Goal: Complete application form

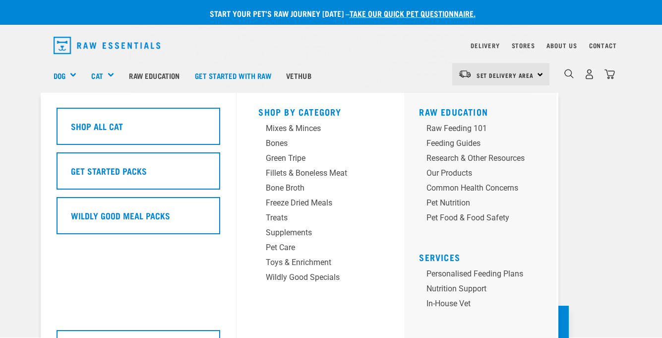
click at [116, 72] on div "Cat" at bounding box center [106, 76] width 30 height 40
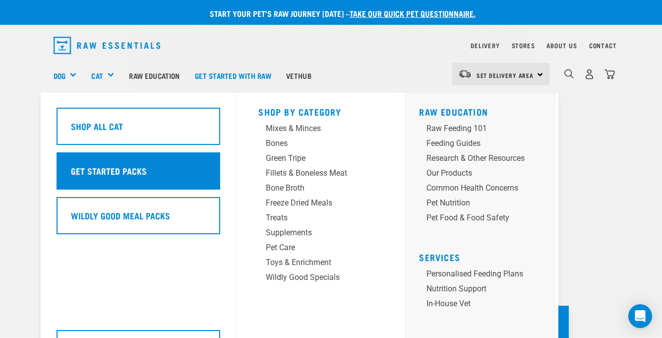
click at [180, 173] on div "Get Started Packs" at bounding box center [139, 170] width 164 height 37
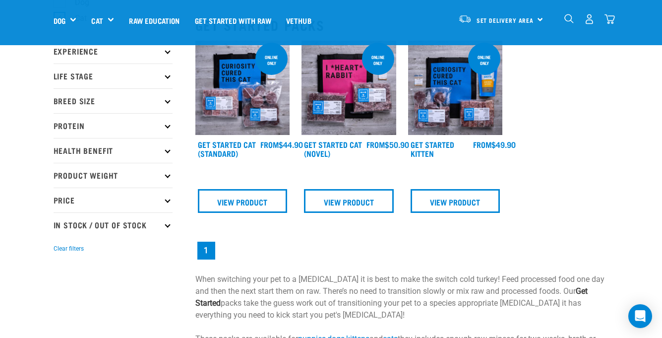
scroll to position [109, 0]
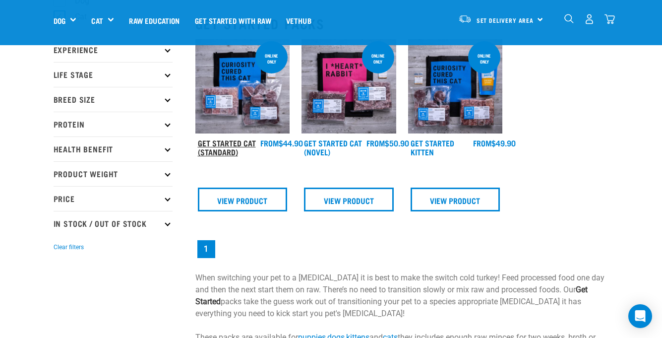
click at [240, 140] on link "Get Started Cat (Standard)" at bounding box center [227, 146] width 58 height 13
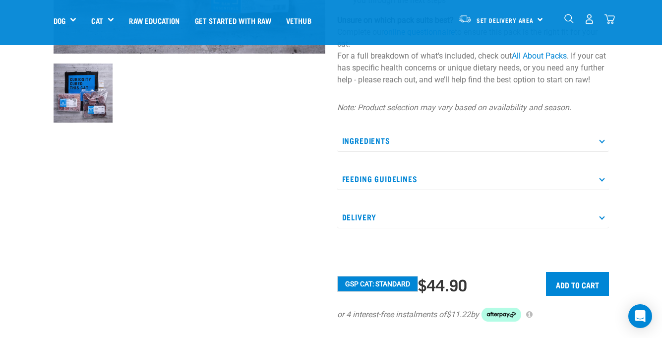
scroll to position [309, 0]
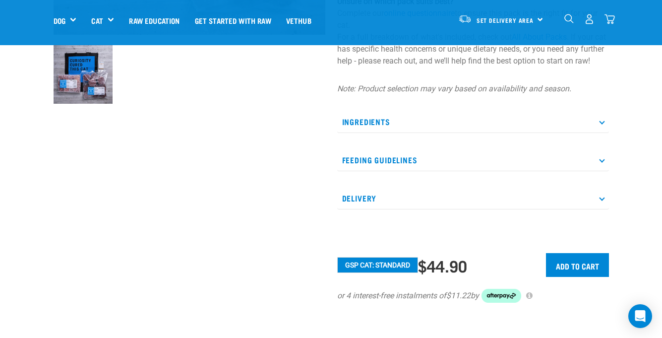
click at [528, 161] on p "Feeding Guidelines" at bounding box center [473, 160] width 272 height 22
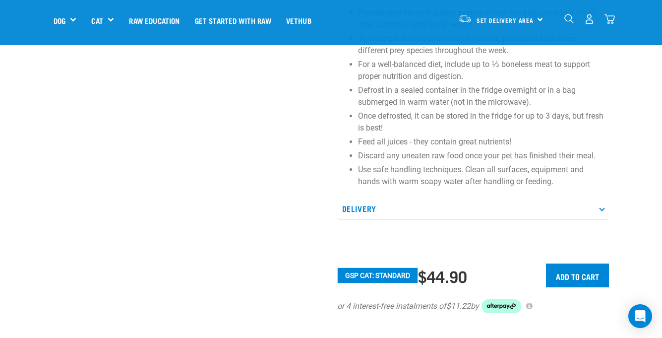
scroll to position [501, 0]
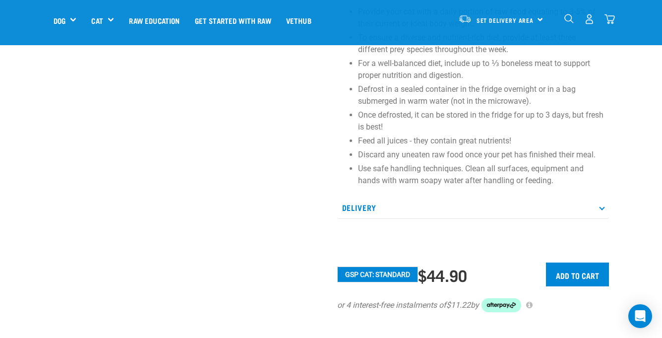
click at [582, 219] on p "Delivery" at bounding box center [473, 207] width 272 height 22
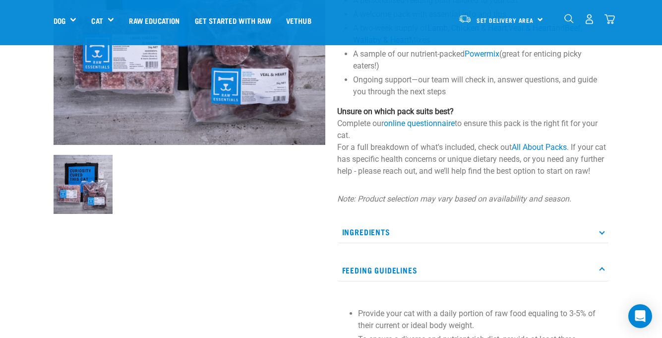
scroll to position [0, 0]
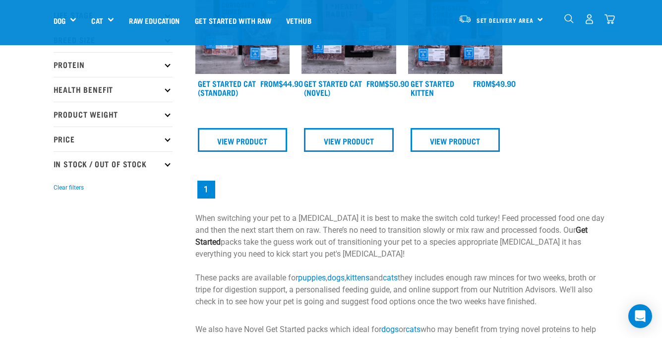
scroll to position [171, 0]
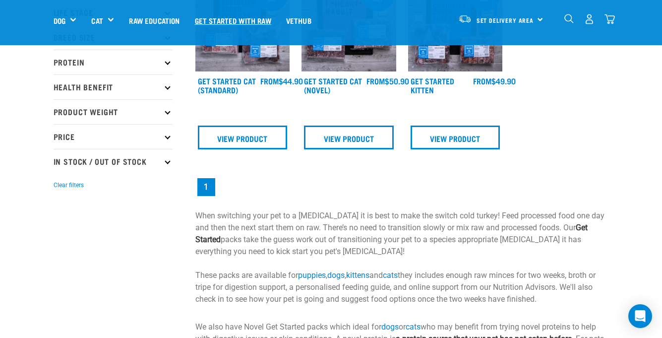
click at [243, 15] on link "Get started with Raw" at bounding box center [232, 20] width 91 height 40
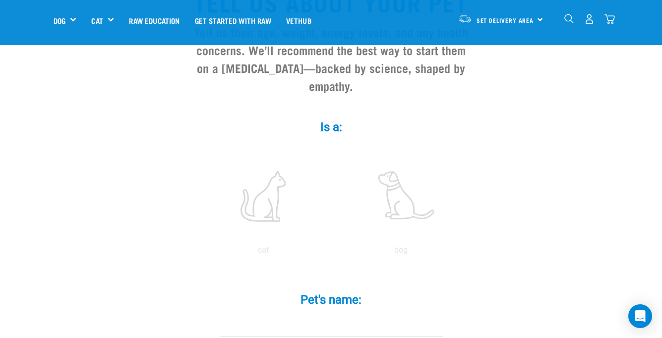
scroll to position [197, 0]
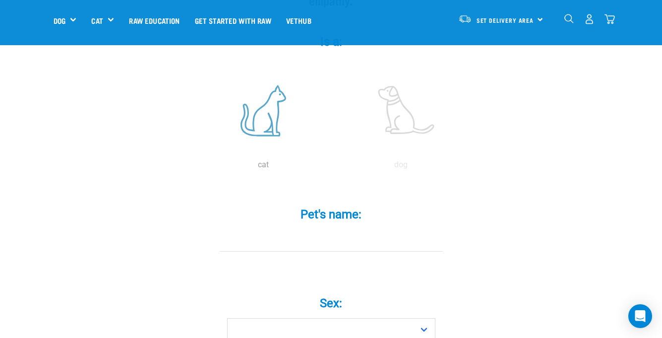
click at [265, 125] on label at bounding box center [263, 110] width 134 height 84
click at [194, 167] on input "radio" at bounding box center [194, 167] width 0 height 0
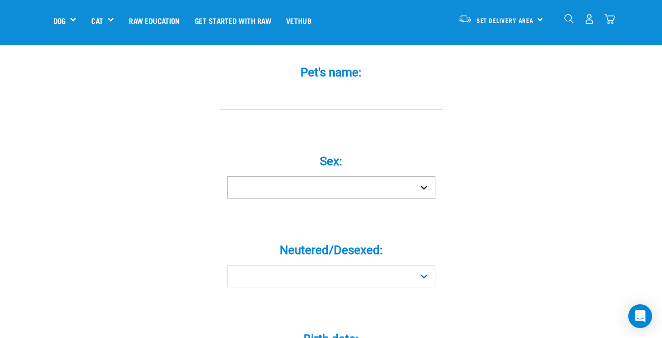
scroll to position [340, 0]
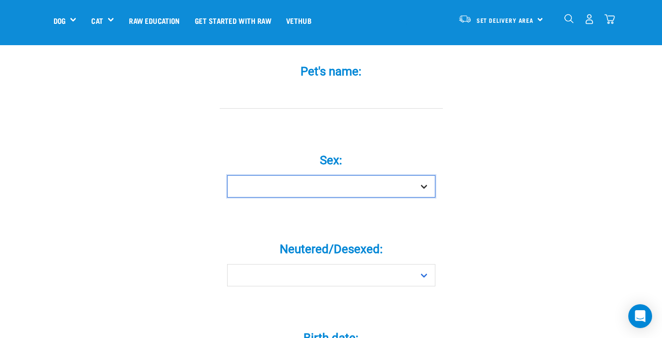
click at [286, 175] on select "Boy Girl" at bounding box center [331, 186] width 208 height 22
click at [278, 175] on select "Boy Girl" at bounding box center [331, 186] width 208 height 22
select select "boy"
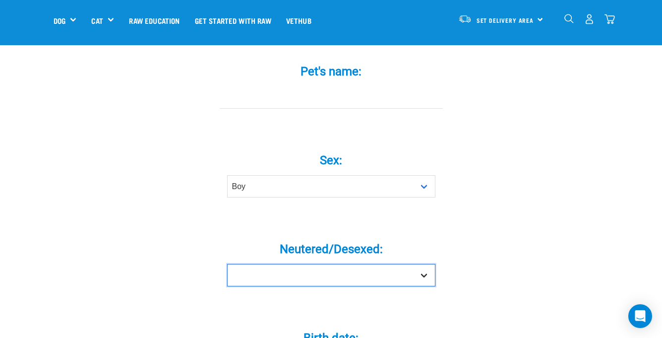
click at [311, 264] on select "Yes No" at bounding box center [331, 275] width 208 height 22
select select "yes"
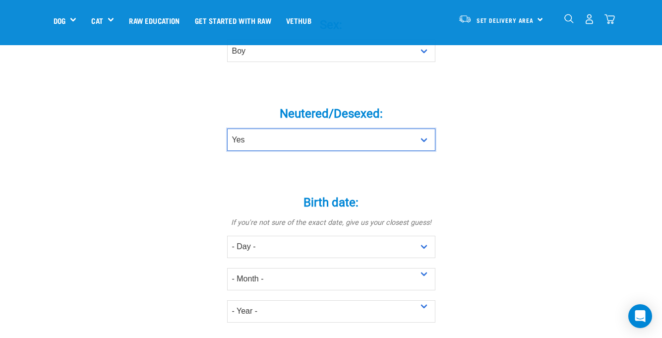
scroll to position [476, 0]
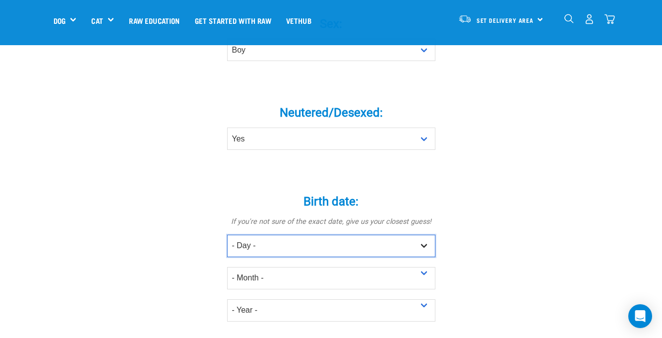
click at [278, 235] on select "- Day - 1 2 3 4 5 6 7 8 9 10 11 12 13 14 15 16 17 18 19 20 21 22 23 24 25 26 27" at bounding box center [331, 246] width 208 height 22
select select "28"
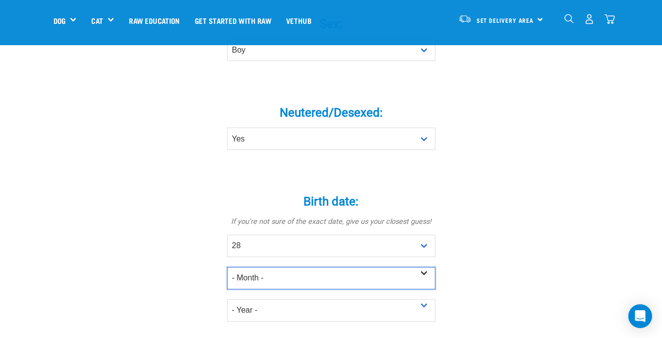
click at [280, 267] on select "- Month - January February March April May June July August September October N…" at bounding box center [331, 278] width 208 height 22
select select "September"
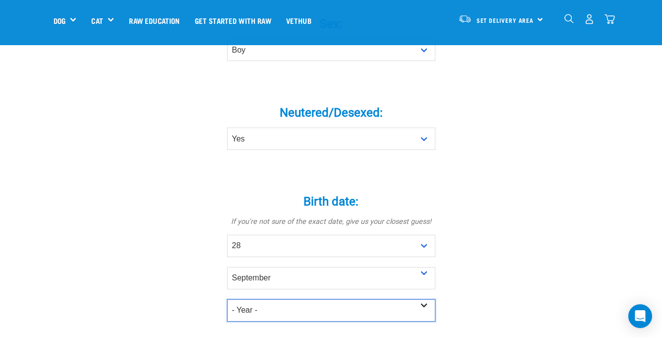
click at [280, 299] on select "- Year - 2025 2024 2023 2022 2021 2020 2019 2018 2017 2016 2015 2014 2013 2012" at bounding box center [331, 310] width 208 height 22
select select "2024"
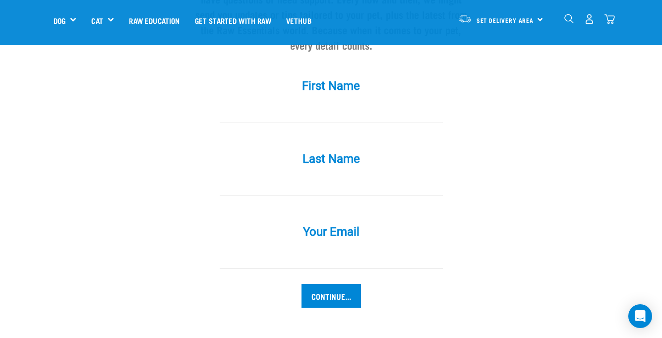
scroll to position [948, 0]
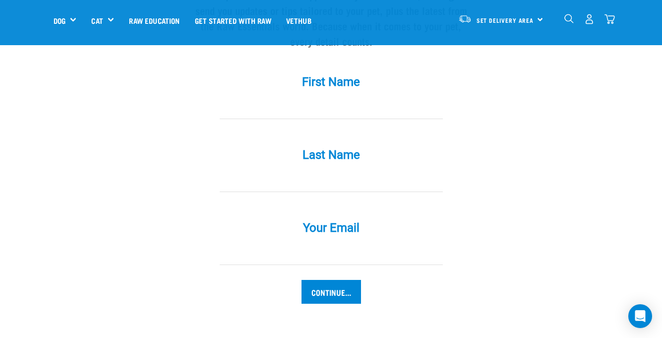
click at [297, 97] on input "First Name *" at bounding box center [331, 108] width 223 height 22
type input "Sophie"
click at [345, 170] on input "Last Name *" at bounding box center [331, 181] width 223 height 22
type input "Greenbury"
click at [361, 243] on input "Your Email *" at bounding box center [331, 254] width 223 height 22
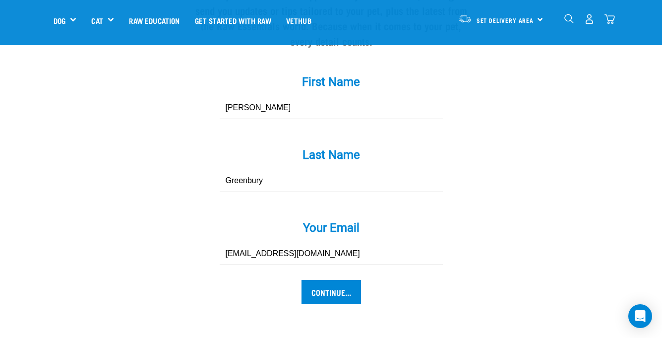
type input "sophie.greenbury@gmail.com"
click at [302, 280] on input "Continue..." at bounding box center [332, 292] width 60 height 24
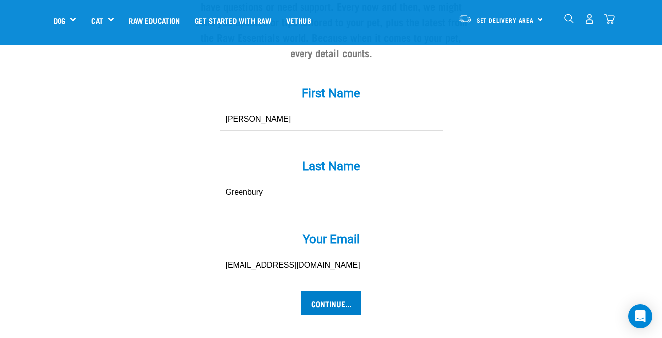
scroll to position [937, 0]
type input "[DATE]"
click at [316, 291] on input "Continue..." at bounding box center [332, 303] width 60 height 24
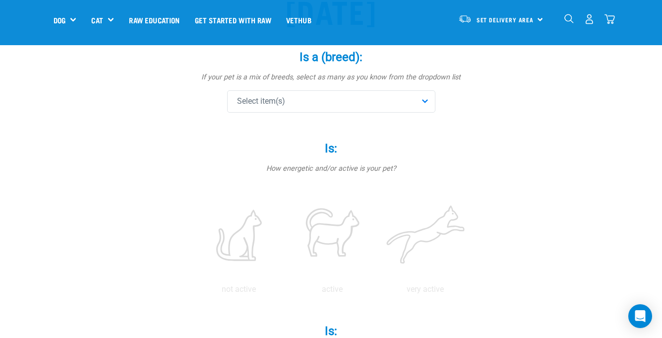
scroll to position [119, 0]
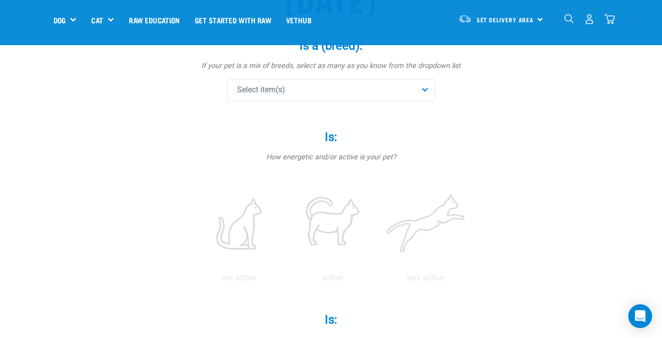
click at [322, 88] on div "Select item(s)" at bounding box center [331, 90] width 208 height 22
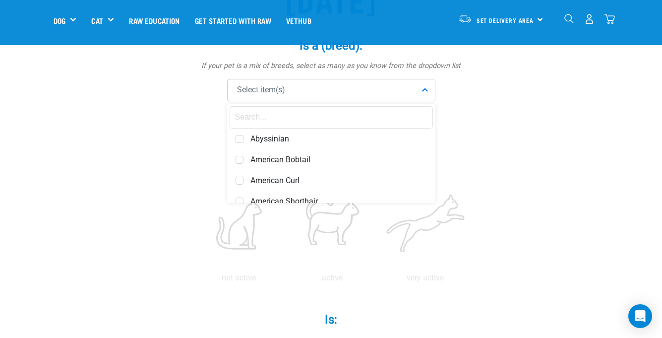
click at [326, 118] on input "text" at bounding box center [331, 117] width 203 height 22
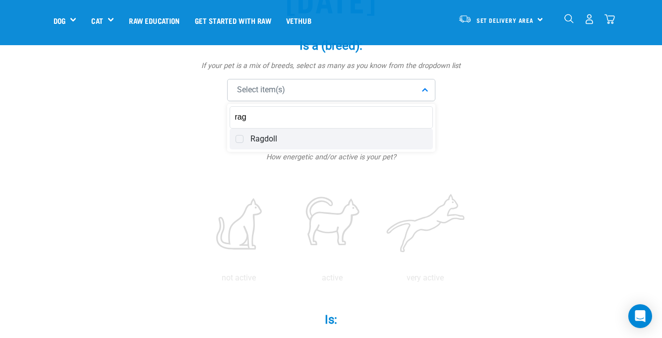
type input "rag"
click at [325, 144] on div "Ragdoll" at bounding box center [331, 138] width 203 height 21
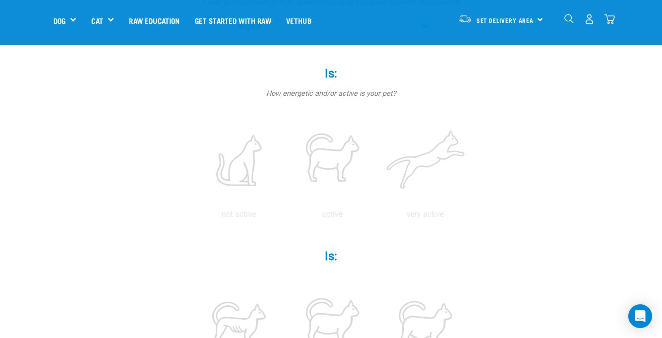
scroll to position [185, 0]
click at [334, 176] on label at bounding box center [332, 157] width 89 height 84
click at [286, 214] on input "radio" at bounding box center [286, 214] width 0 height 0
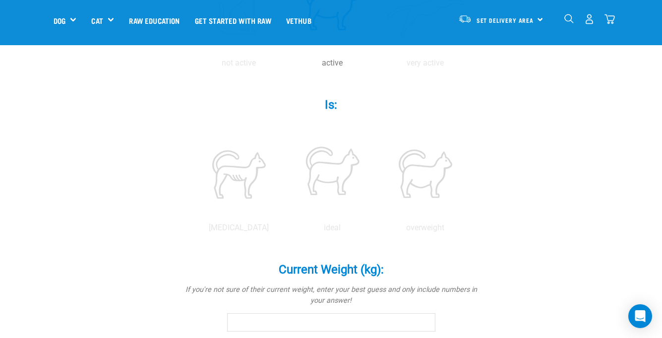
scroll to position [337, 0]
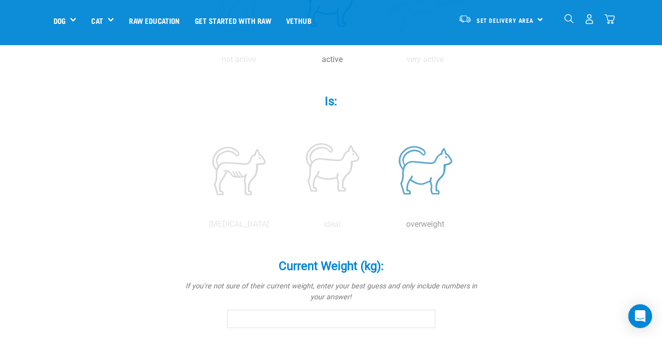
click at [428, 173] on label at bounding box center [425, 170] width 89 height 84
click at [379, 227] on input "radio" at bounding box center [379, 227] width 0 height 0
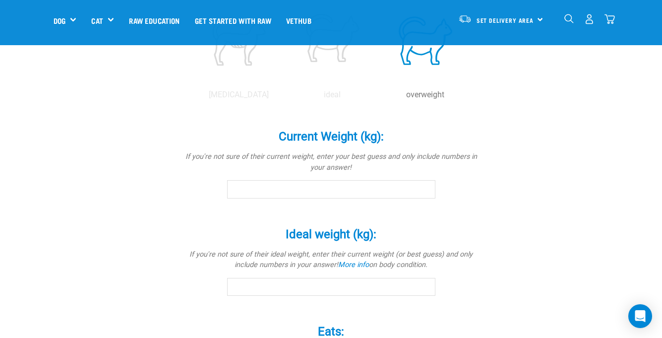
scroll to position [468, 0]
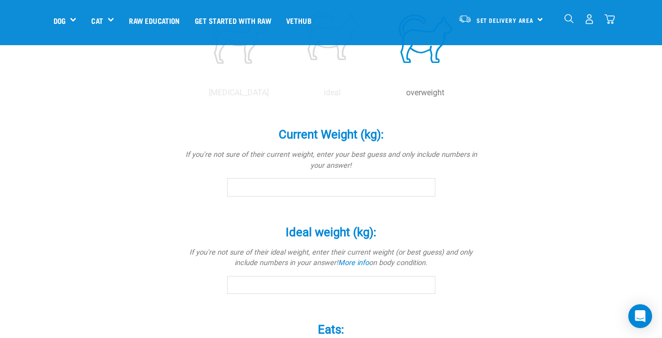
click at [372, 182] on input "Current Weight (kg): *" at bounding box center [331, 187] width 208 height 18
type input "6.63"
click at [509, 190] on div "Friday Is a (breed): * If your pet is a mix of breeds, select as many as you kn…" at bounding box center [331, 70] width 555 height 916
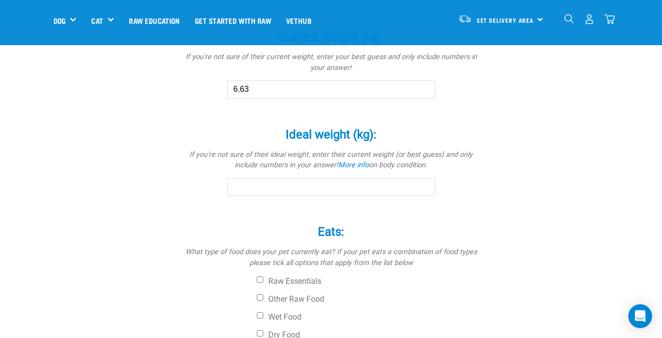
scroll to position [532, 0]
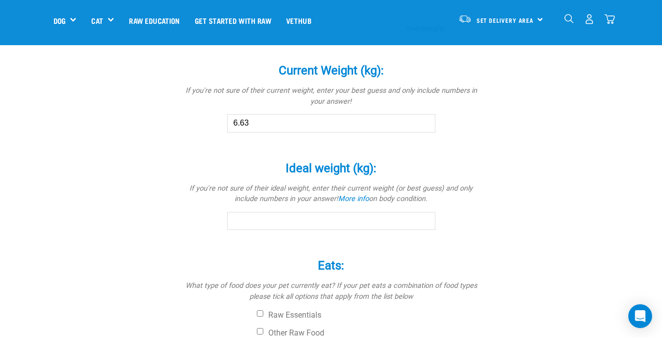
click at [350, 229] on input "Ideal weight (kg): *" at bounding box center [331, 221] width 208 height 18
type input "5.8"
click at [580, 240] on div "Friday Is a (breed): * If your pet is a mix of breeds, select as many as you kn…" at bounding box center [331, 6] width 555 height 916
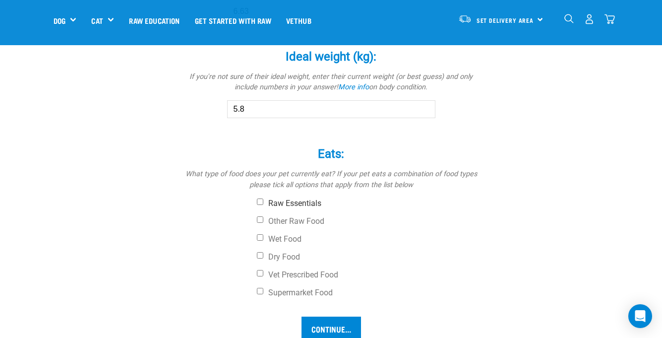
click at [268, 204] on label "Raw Essentials" at bounding box center [368, 203] width 223 height 10
click at [263, 204] on input "Raw Essentials" at bounding box center [260, 201] width 6 height 6
checkbox input "true"
click at [285, 225] on label "Other Raw Food" at bounding box center [368, 221] width 223 height 10
click at [263, 223] on input "Other Raw Food" at bounding box center [260, 219] width 6 height 6
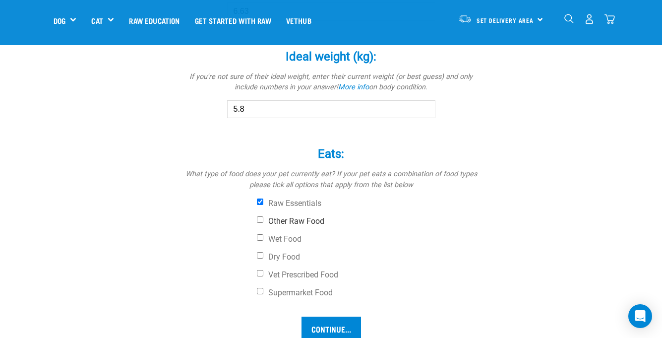
checkbox input "true"
click at [286, 234] on label "Wet Food" at bounding box center [368, 239] width 223 height 10
click at [263, 234] on input "Wet Food" at bounding box center [260, 237] width 6 height 6
checkbox input "true"
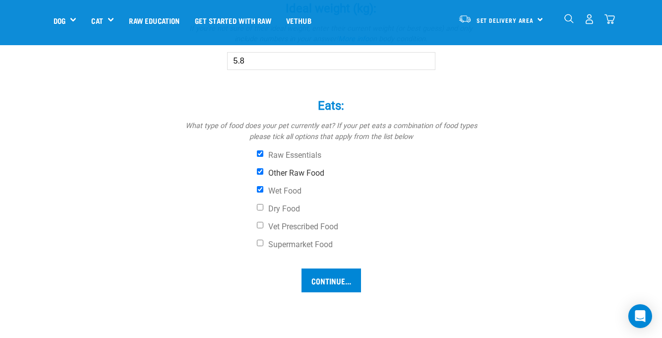
scroll to position [695, 0]
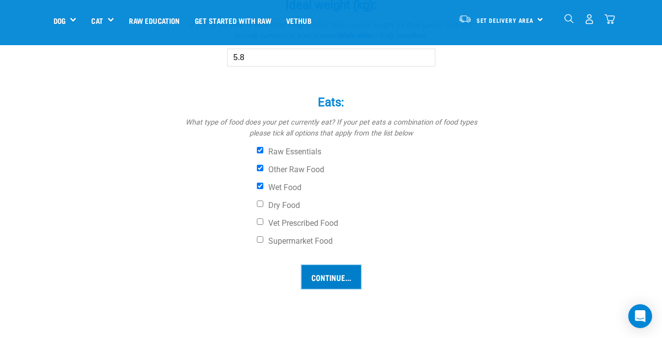
click at [326, 269] on input "Continue..." at bounding box center [332, 277] width 60 height 24
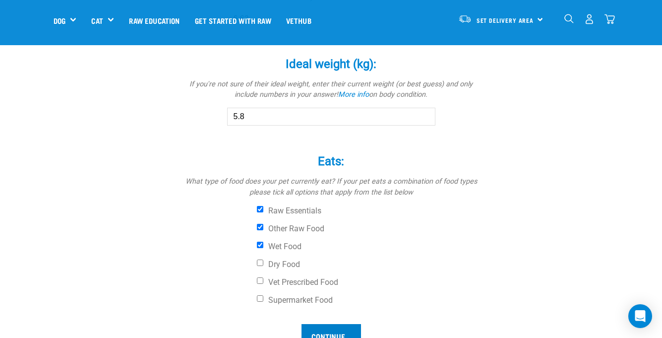
scroll to position [517, 0]
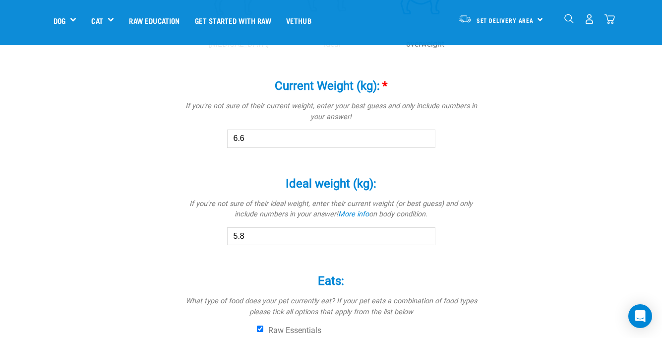
type input "6"
type input "7"
click at [313, 232] on input "5.8" at bounding box center [331, 236] width 208 height 18
type input "5"
click at [484, 233] on div "Friday Is a (breed): * If your pet is a mix of breeds, select as many as you kn…" at bounding box center [331, 21] width 555 height 916
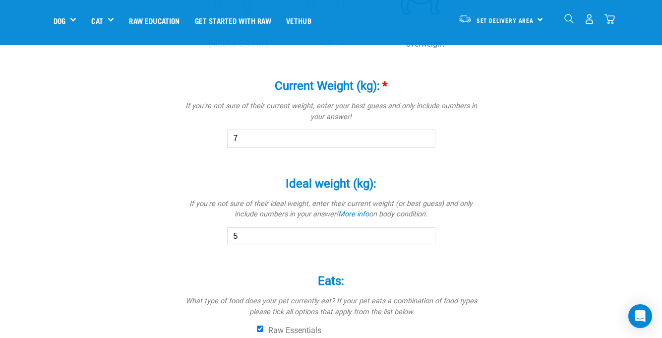
scroll to position [672, 0]
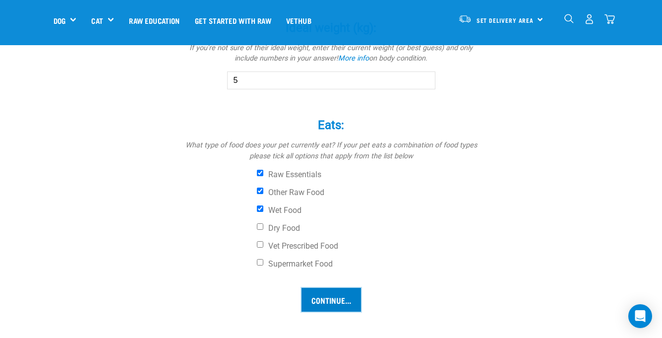
click at [346, 310] on input "Continue..." at bounding box center [332, 300] width 60 height 24
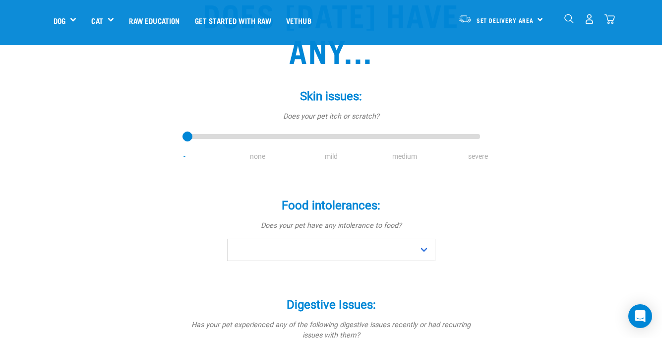
scroll to position [152, 0]
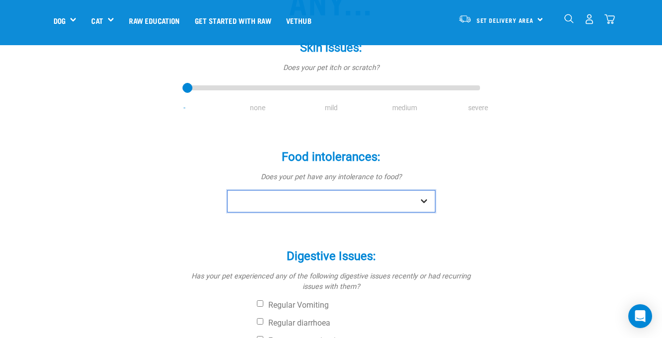
click at [374, 194] on select "No Yes" at bounding box center [331, 201] width 208 height 22
select select "no"
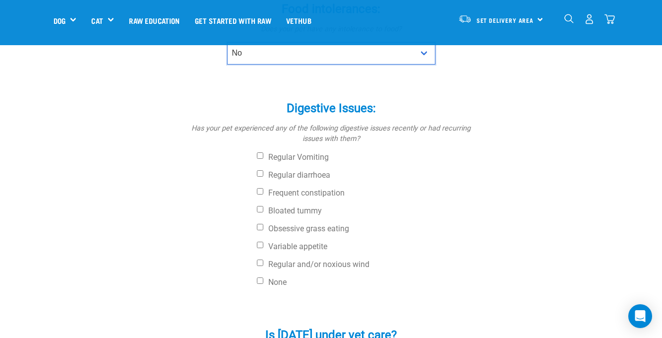
scroll to position [300, 0]
click at [286, 246] on label "Variable appetite" at bounding box center [368, 247] width 223 height 10
click at [263, 246] on input "Variable appetite" at bounding box center [260, 245] width 6 height 6
checkbox input "true"
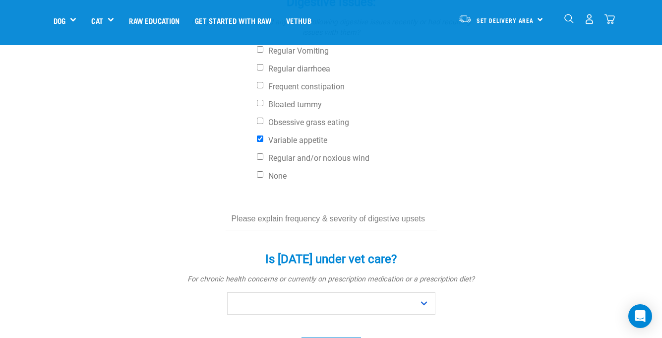
scroll to position [407, 0]
click at [314, 228] on input "text" at bounding box center [331, 218] width 211 height 22
click at [443, 212] on div at bounding box center [331, 218] width 282 height 22
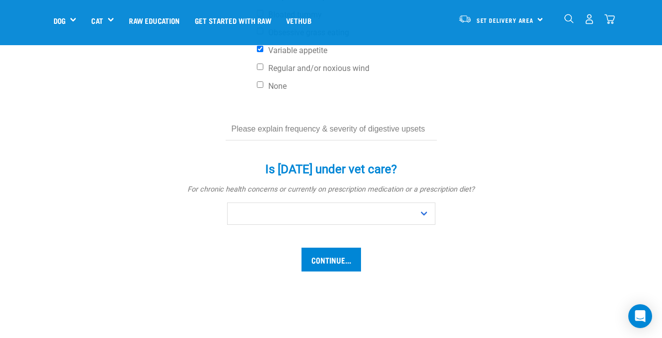
scroll to position [497, 0]
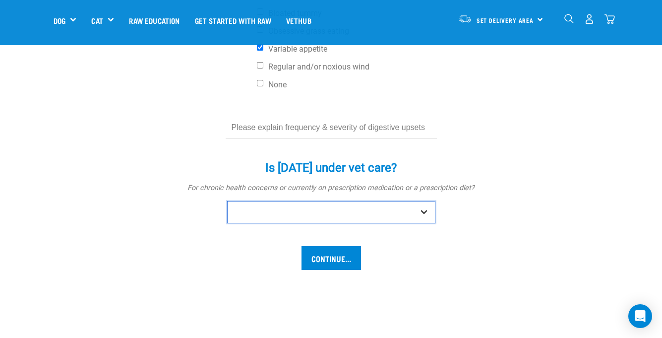
click at [422, 209] on select "No Yes" at bounding box center [331, 212] width 208 height 22
select select "no"
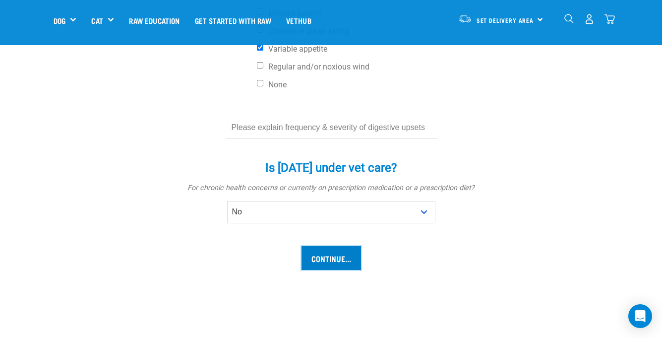
click at [342, 256] on input "Continue..." at bounding box center [332, 258] width 60 height 24
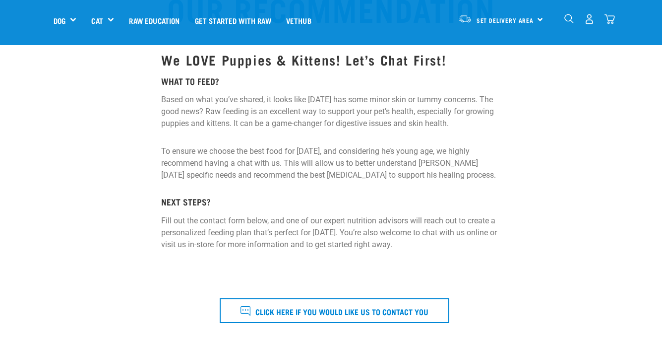
scroll to position [113, 0]
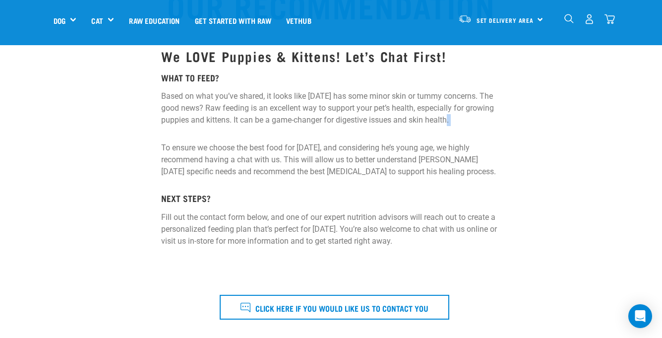
drag, startPoint x: 448, startPoint y: 118, endPoint x: 464, endPoint y: 133, distance: 22.1
click at [464, 133] on div "We LOVE Puppies & Kittens! Let’s Chat First! WHAT TO FEED? Based on what you’ve…" at bounding box center [331, 148] width 340 height 198
click at [449, 181] on div "We LOVE Puppies & Kittens! Let’s Chat First! WHAT TO FEED? Based on what you’ve…" at bounding box center [331, 148] width 340 height 198
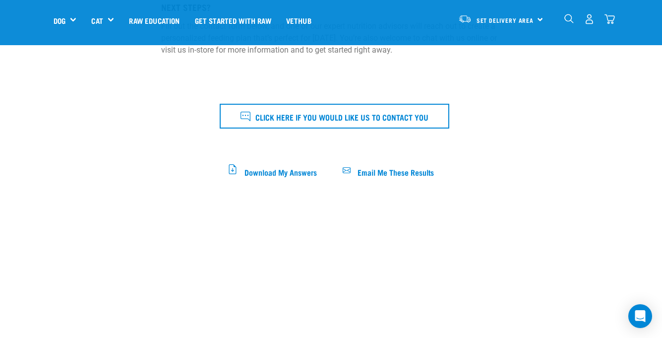
scroll to position [304, 0]
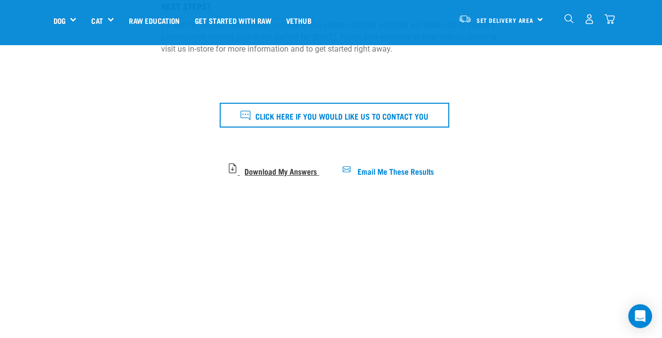
click at [278, 168] on span "Download My Answers" at bounding box center [280, 170] width 72 height 5
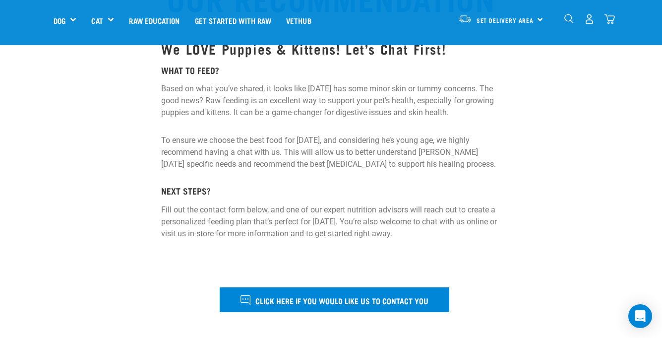
scroll to position [118, 0]
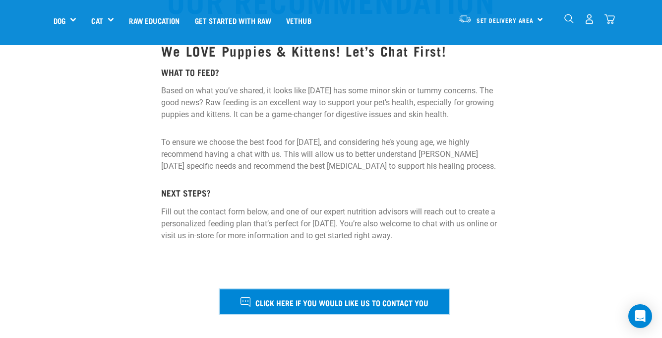
click at [414, 310] on button "Click here if you would like us to contact you" at bounding box center [335, 301] width 230 height 25
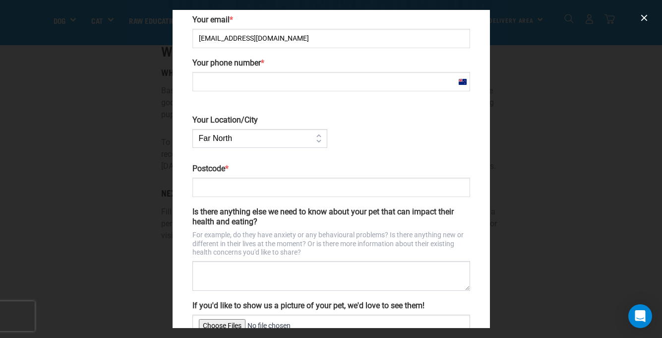
scroll to position [139, 0]
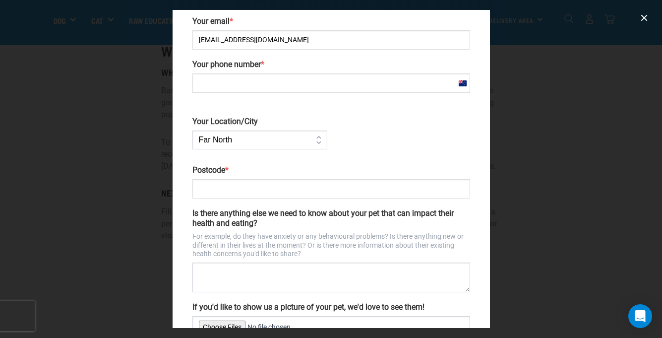
click at [243, 74] on input "Your phone number *" at bounding box center [331, 82] width 278 height 19
type input "0221237754"
click at [237, 140] on select "Far North Auckland Waikato Bay of Plenty Coromandel Taranaki Hawkes Bay/Gisborn…" at bounding box center [259, 139] width 135 height 19
select select "Auckland"
click at [259, 185] on input "Postcode *" at bounding box center [331, 188] width 278 height 19
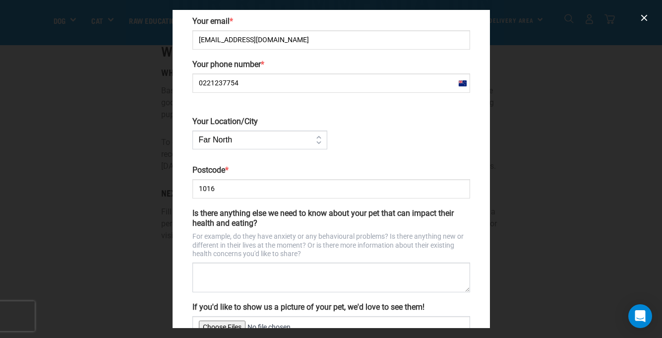
scroll to position [212, 0]
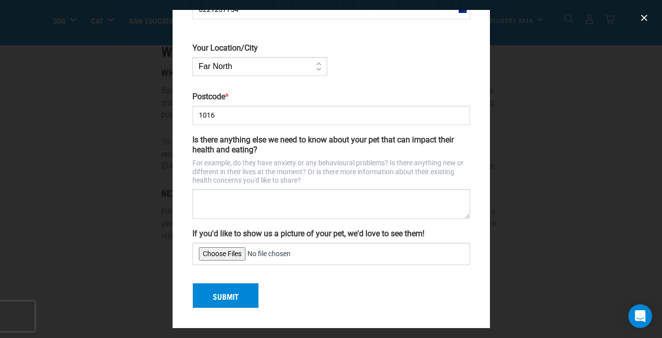
type input "1016"
click at [220, 256] on input "If you'd like to show us a picture of your pet, we'd love to see them!" at bounding box center [331, 254] width 278 height 22
click at [228, 295] on button "Submit" at bounding box center [225, 296] width 66 height 26
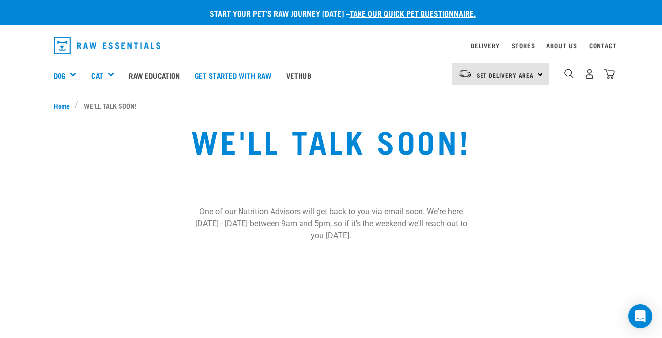
click at [89, 205] on div "One of our Nutrition Advisors will get back to you via email soon. We're here […" at bounding box center [331, 219] width 662 height 67
